Goal: Information Seeking & Learning: Learn about a topic

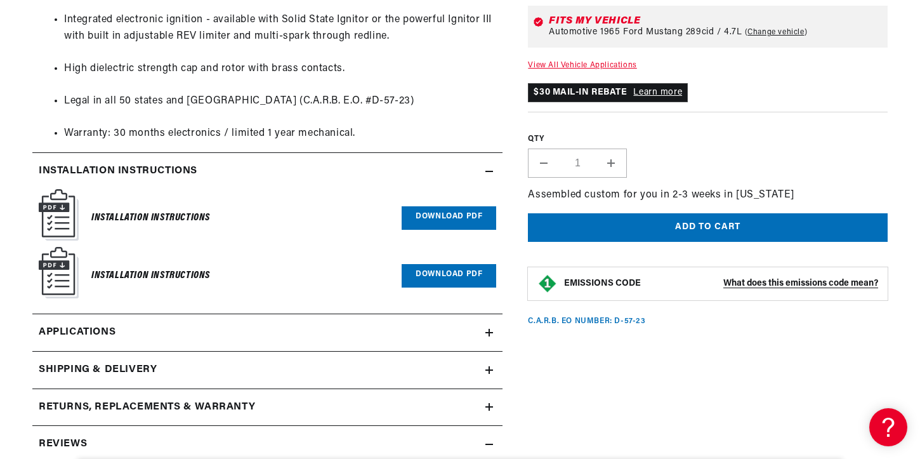
scroll to position [0, 29]
click at [489, 332] on icon at bounding box center [489, 332] width 8 height 0
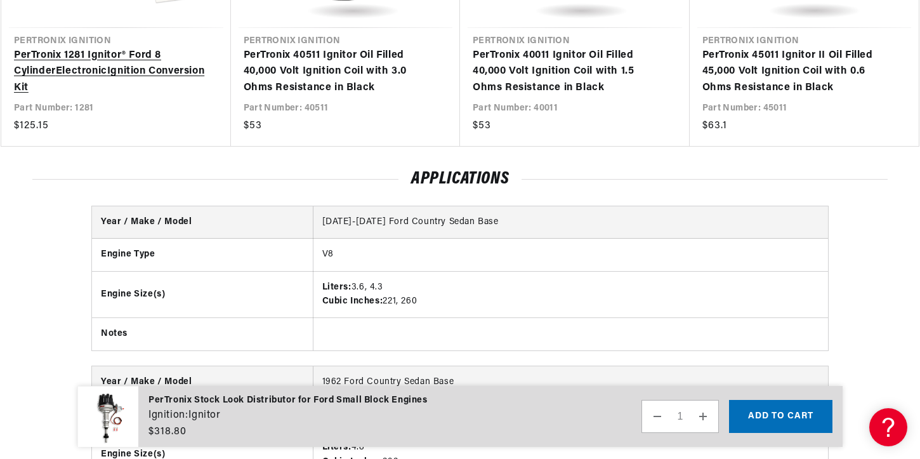
scroll to position [0, 474]
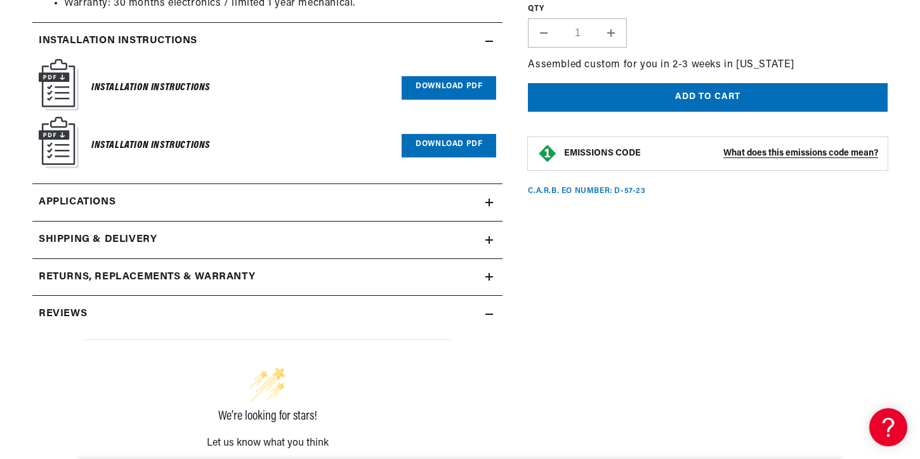
click at [492, 275] on icon at bounding box center [489, 277] width 8 height 8
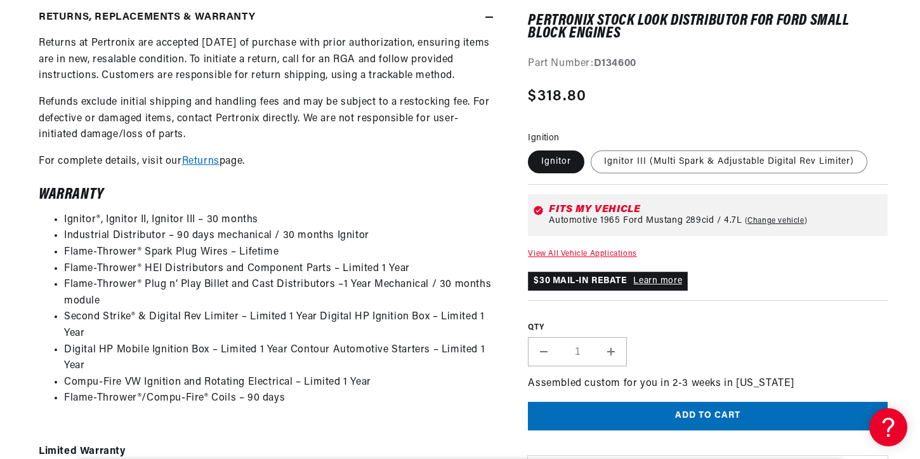
scroll to position [1653, 0]
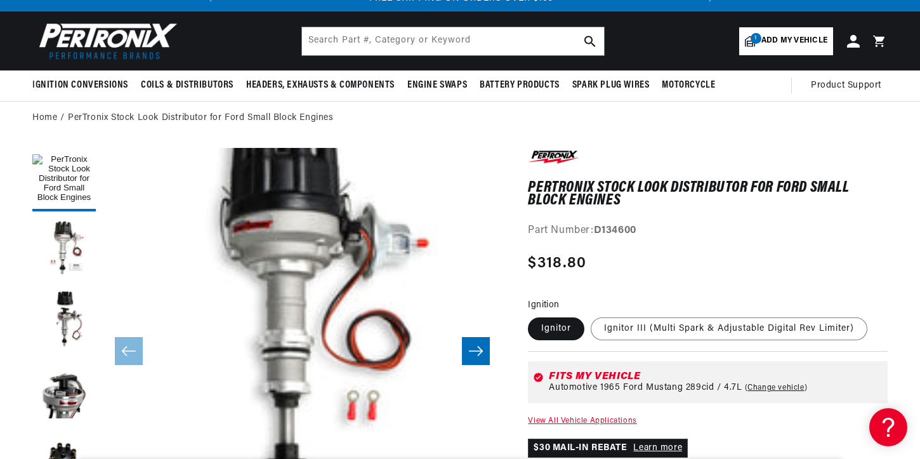
click at [480, 350] on icon "Slide right" at bounding box center [475, 350] width 15 height 13
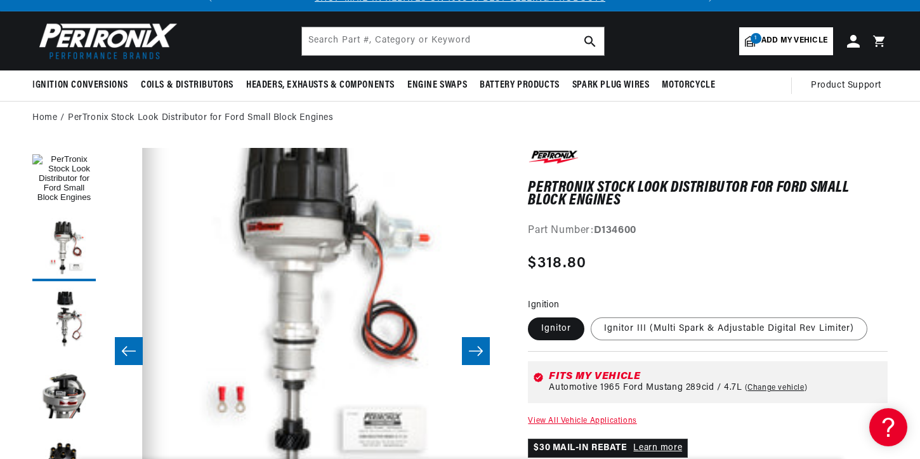
click at [480, 350] on icon "Slide right" at bounding box center [475, 350] width 15 height 13
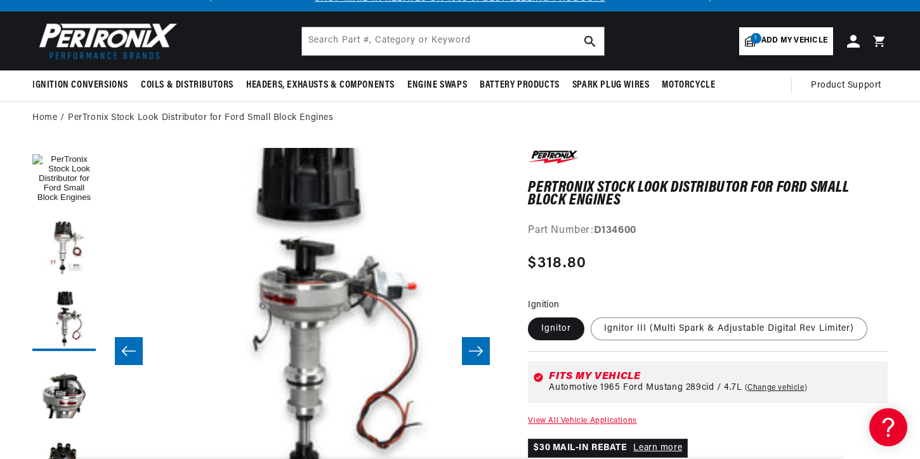
click at [480, 350] on icon "Slide right" at bounding box center [475, 350] width 15 height 13
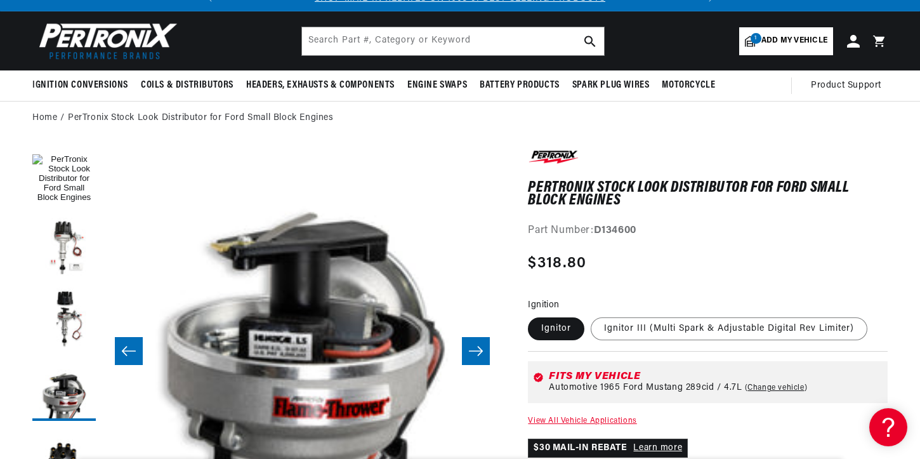
click at [480, 350] on icon "Slide right" at bounding box center [475, 350] width 15 height 13
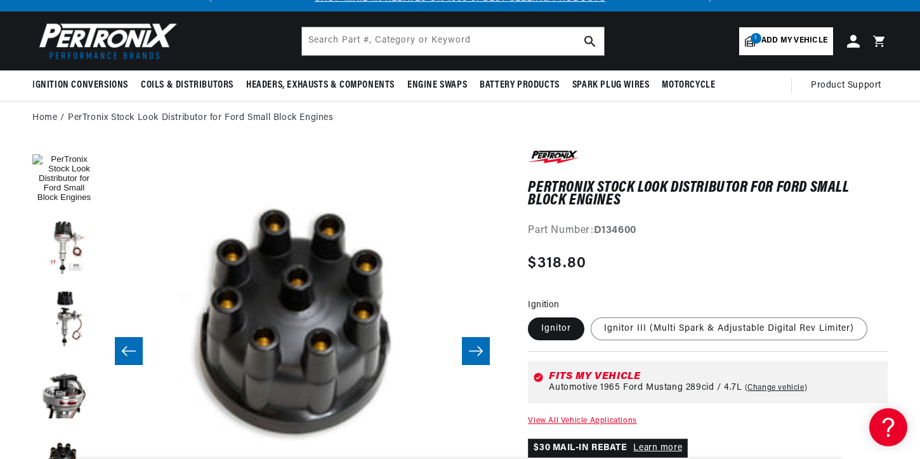
click at [480, 350] on icon "Slide right" at bounding box center [475, 350] width 15 height 13
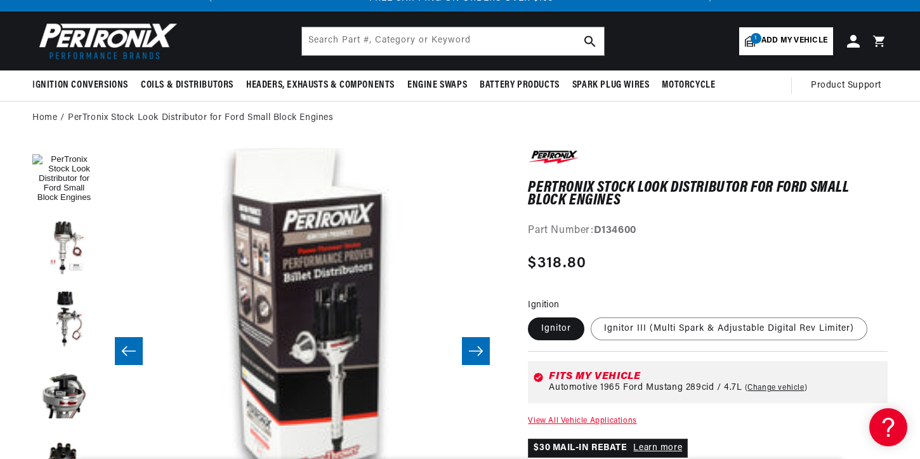
click at [480, 350] on icon "Slide right" at bounding box center [475, 350] width 15 height 13
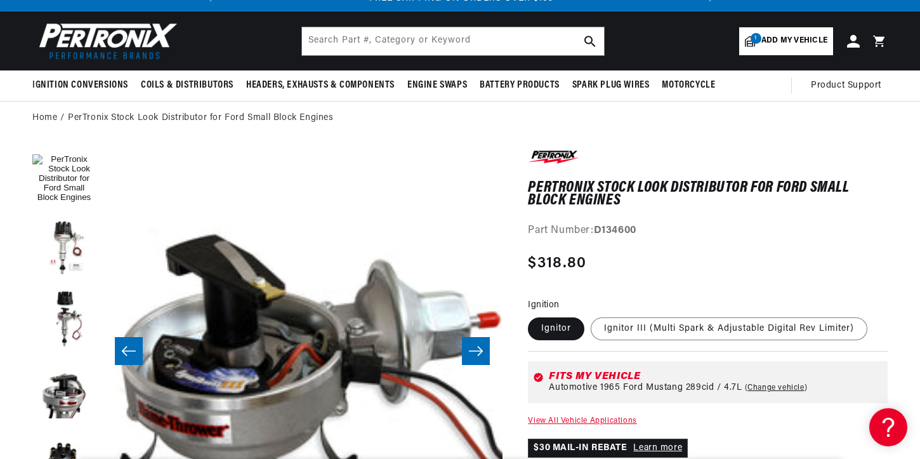
click at [480, 350] on icon "Slide right" at bounding box center [475, 350] width 15 height 13
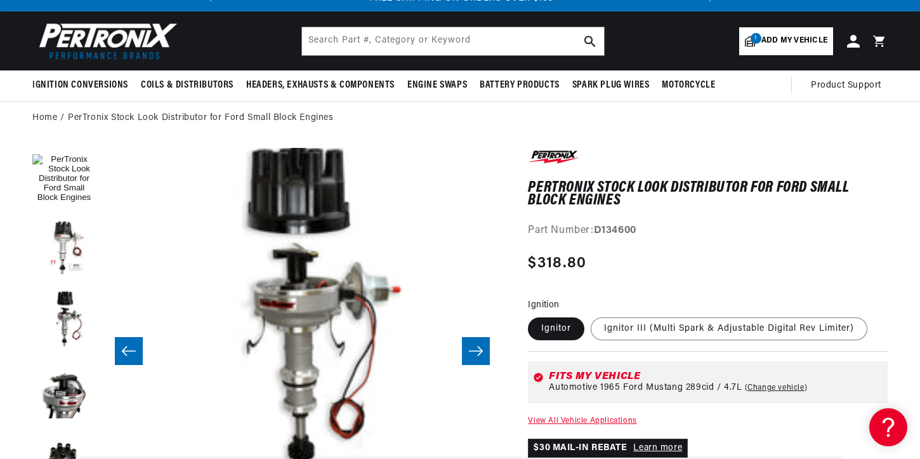
click at [480, 350] on icon "Slide right" at bounding box center [475, 350] width 15 height 13
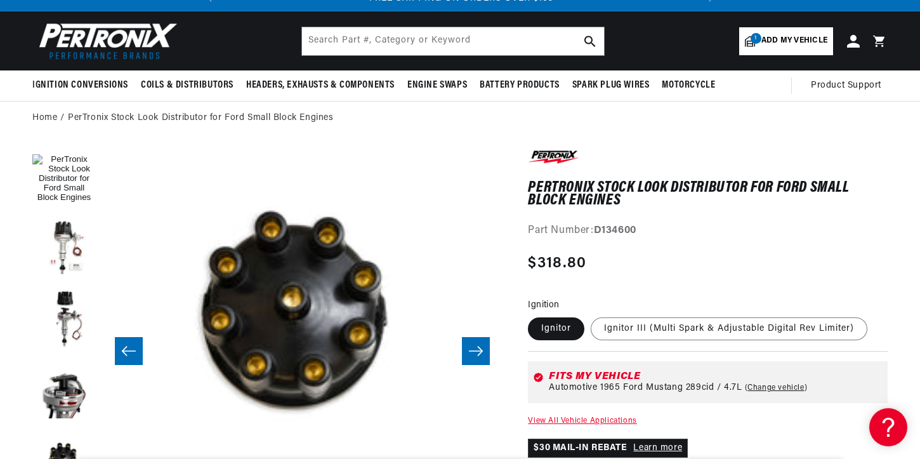
click at [480, 350] on icon "Slide right" at bounding box center [475, 350] width 15 height 13
